Goal: Use online tool/utility: Utilize a website feature to perform a specific function

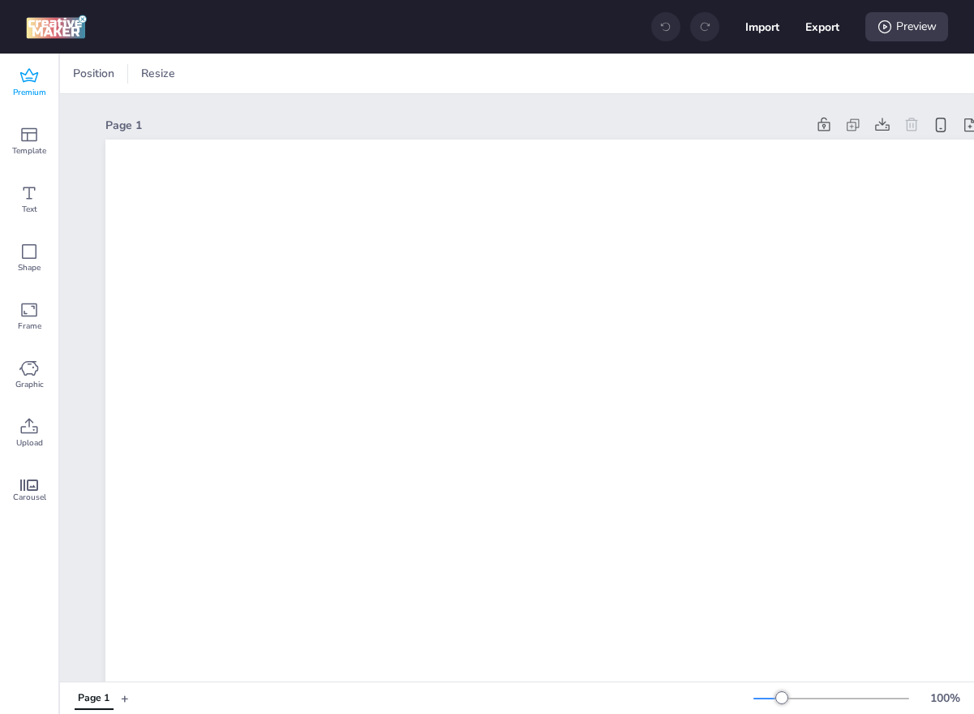
click at [23, 77] on icon at bounding box center [28, 76] width 19 height 19
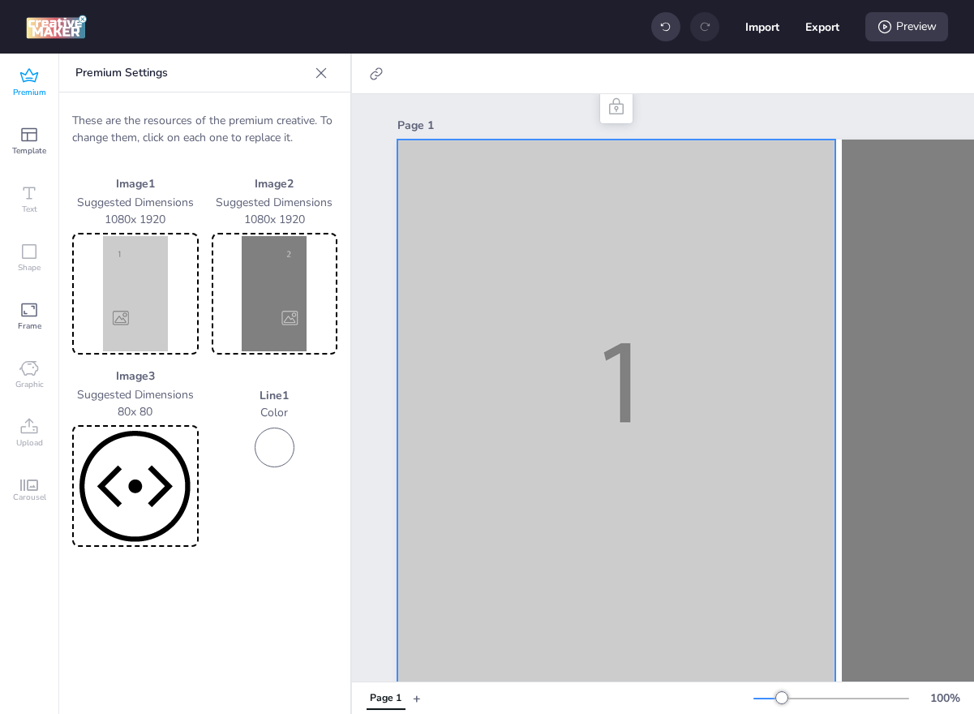
click at [111, 284] on img at bounding box center [135, 293] width 120 height 115
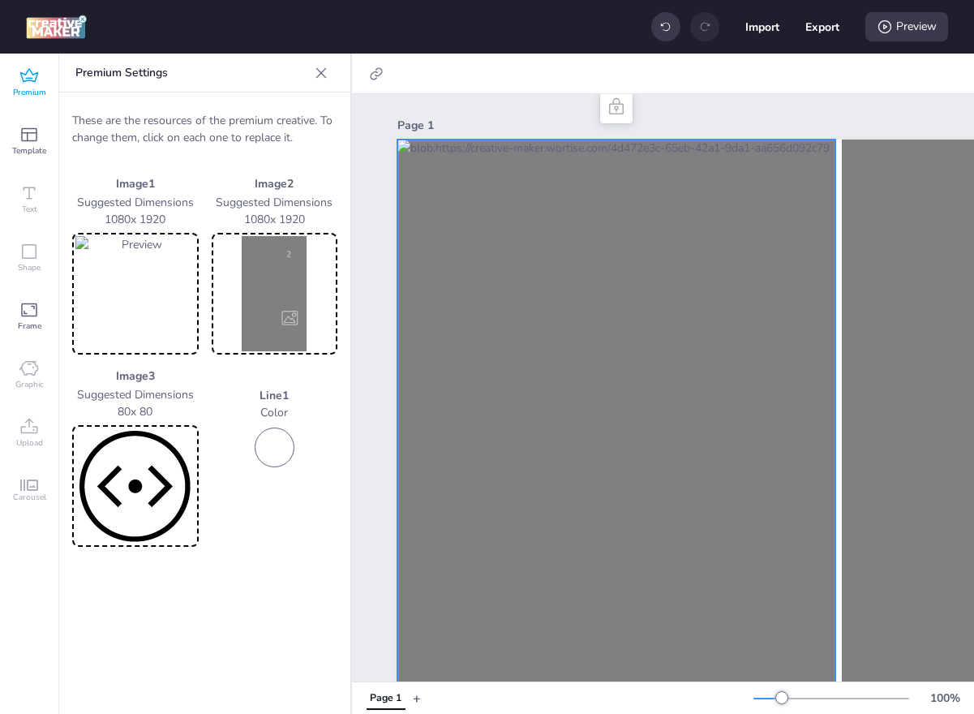
click at [258, 306] on img at bounding box center [275, 293] width 120 height 115
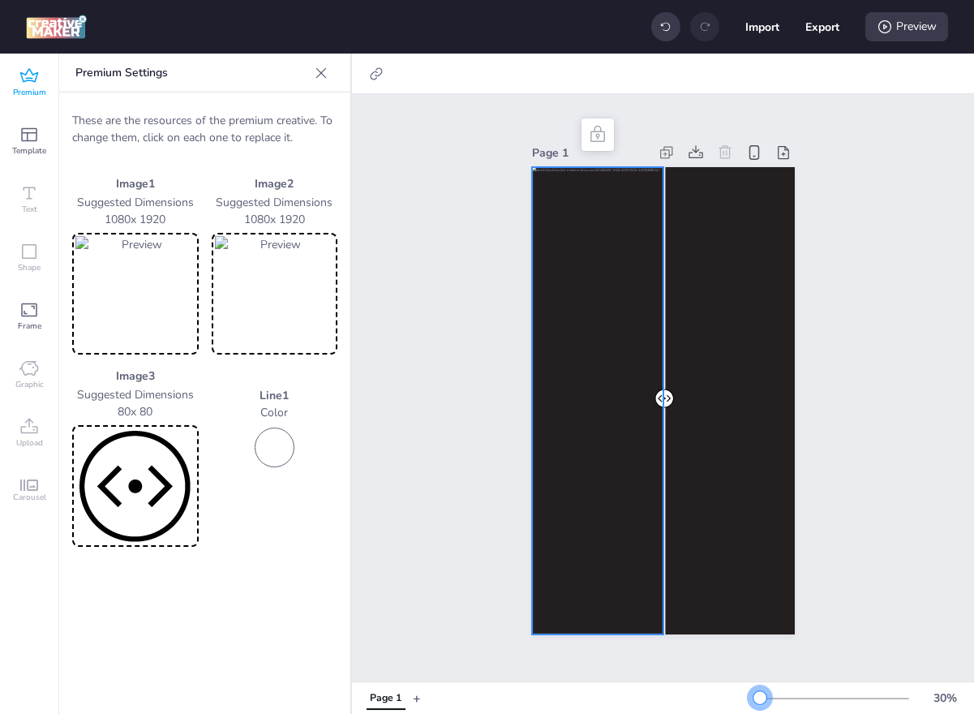
click at [760, 703] on div at bounding box center [832, 698] width 156 height 13
click at [918, 33] on div "Preview" at bounding box center [907, 26] width 83 height 29
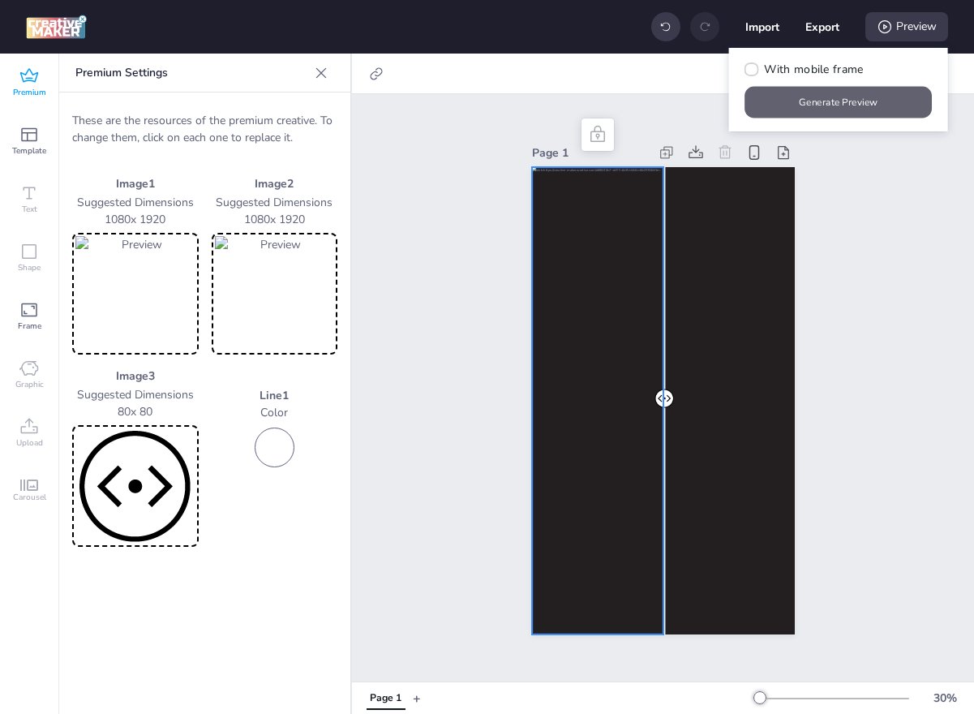
click at [860, 101] on button "Generate Preview" at bounding box center [839, 103] width 187 height 32
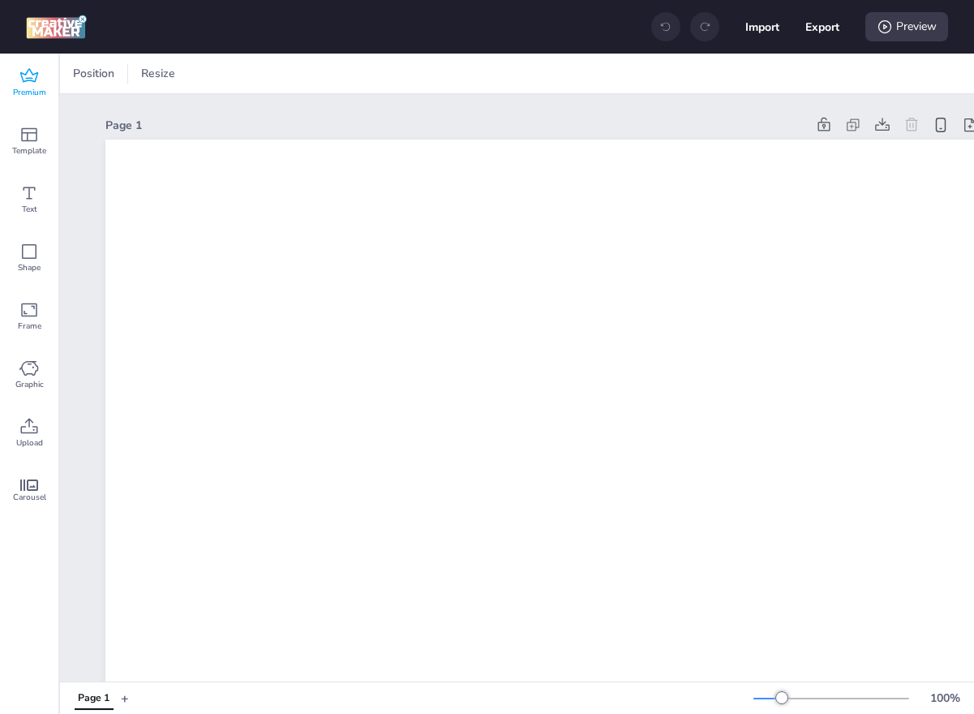
click at [41, 74] on div "Premium" at bounding box center [29, 83] width 58 height 58
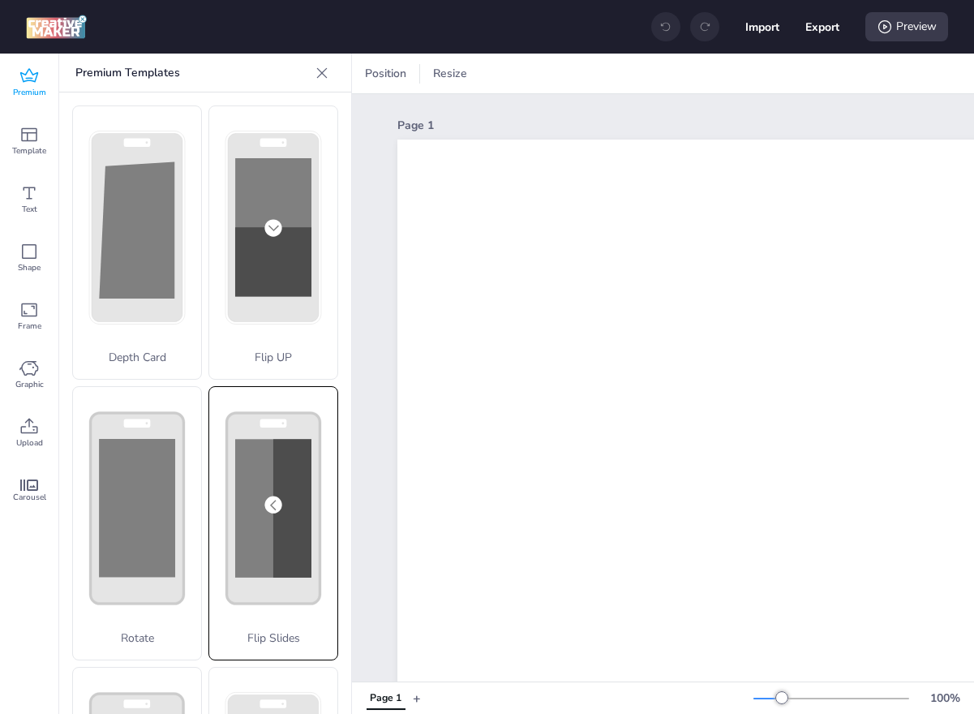
click at [245, 538] on div "Flip Slides" at bounding box center [274, 523] width 130 height 274
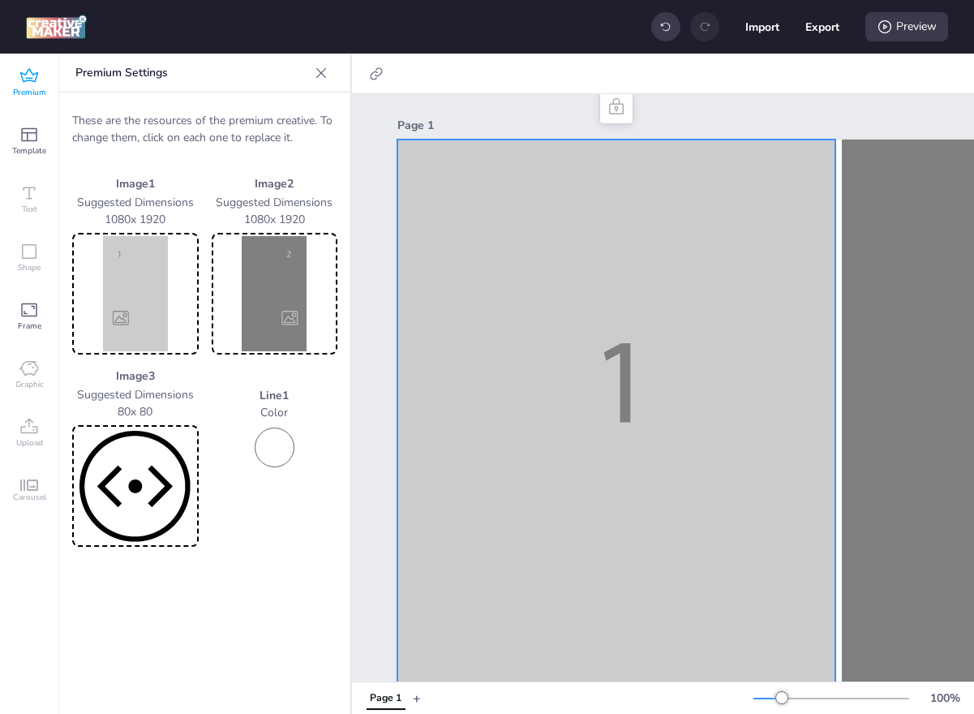
click at [124, 312] on img at bounding box center [135, 293] width 120 height 115
click at [159, 292] on img at bounding box center [135, 293] width 120 height 115
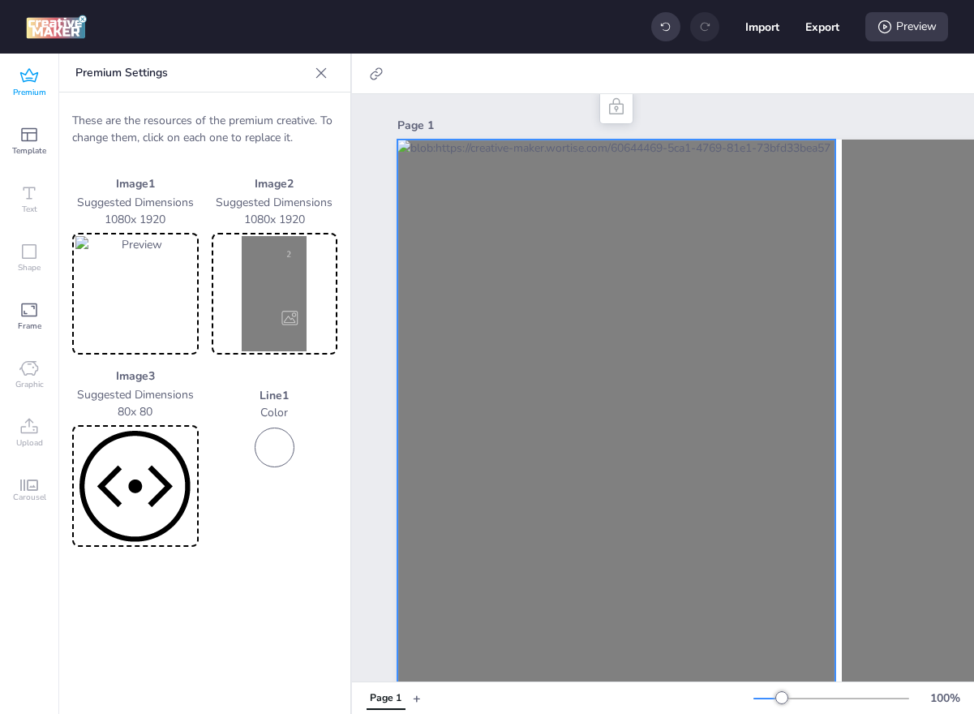
click at [271, 302] on img at bounding box center [275, 293] width 120 height 115
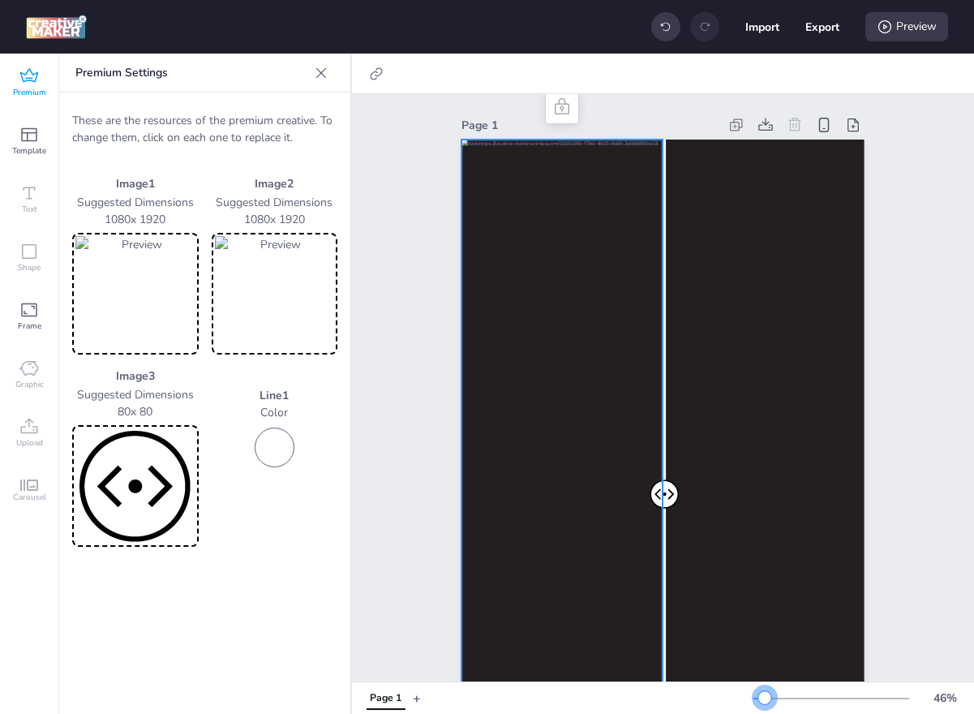
click at [765, 698] on div at bounding box center [759, 699] width 11 height 2
click at [828, 39] on button "Export" at bounding box center [822, 27] width 33 height 33
select select "html"
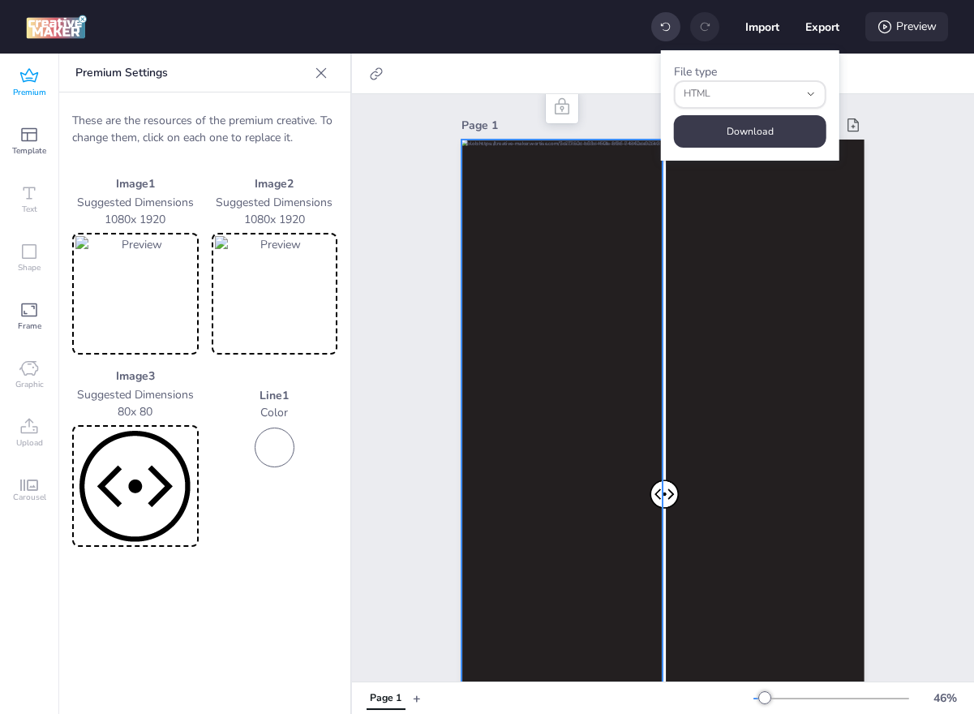
click at [888, 38] on div "Preview" at bounding box center [907, 26] width 83 height 29
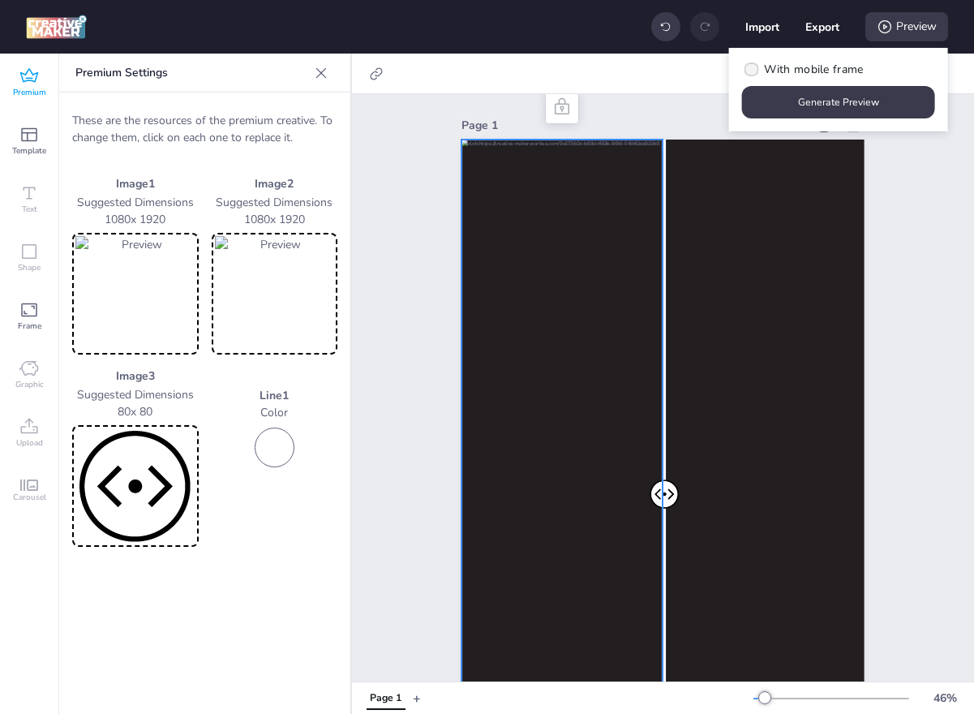
click at [843, 68] on span "With mobile frame" at bounding box center [813, 69] width 99 height 17
click at [755, 71] on input "With mobile frame" at bounding box center [749, 76] width 11 height 11
checkbox input "true"
click at [842, 91] on button "Generate Preview" at bounding box center [838, 102] width 193 height 32
